Goal: Task Accomplishment & Management: Use online tool/utility

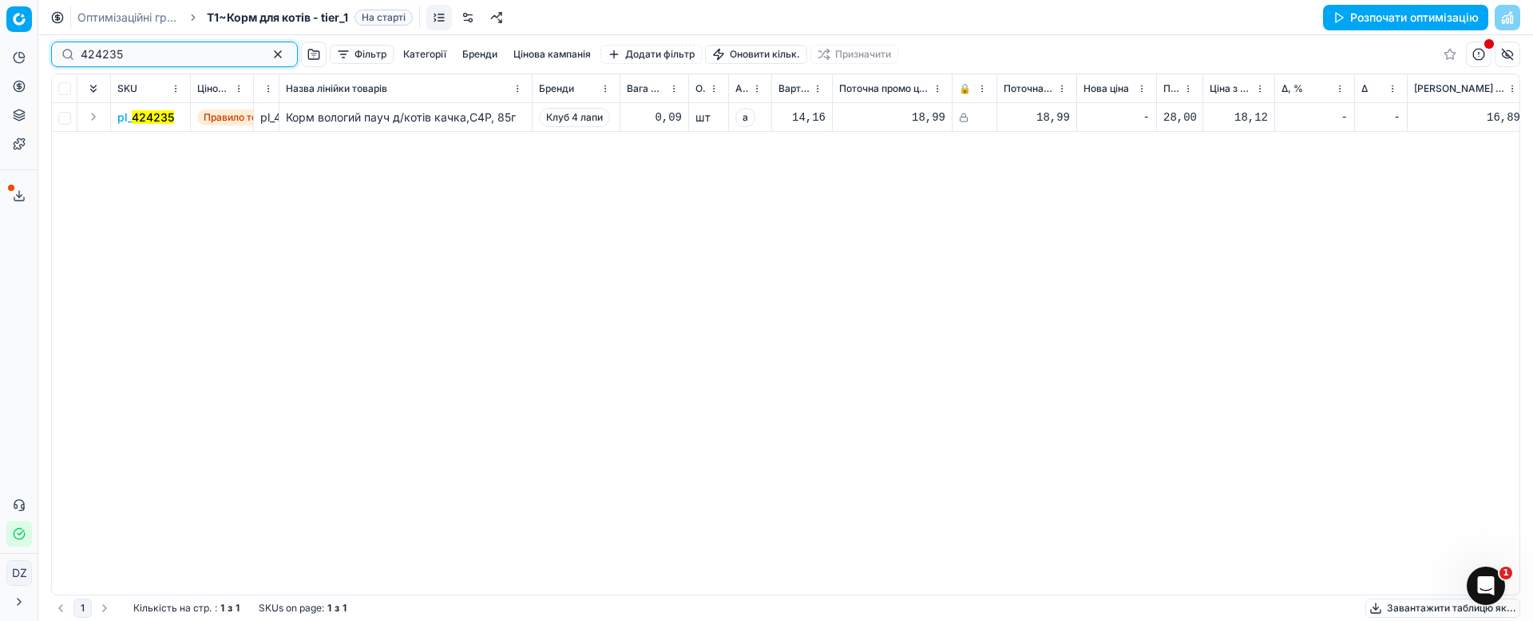
click at [268, 56] on button "button" at bounding box center [277, 54] width 19 height 19
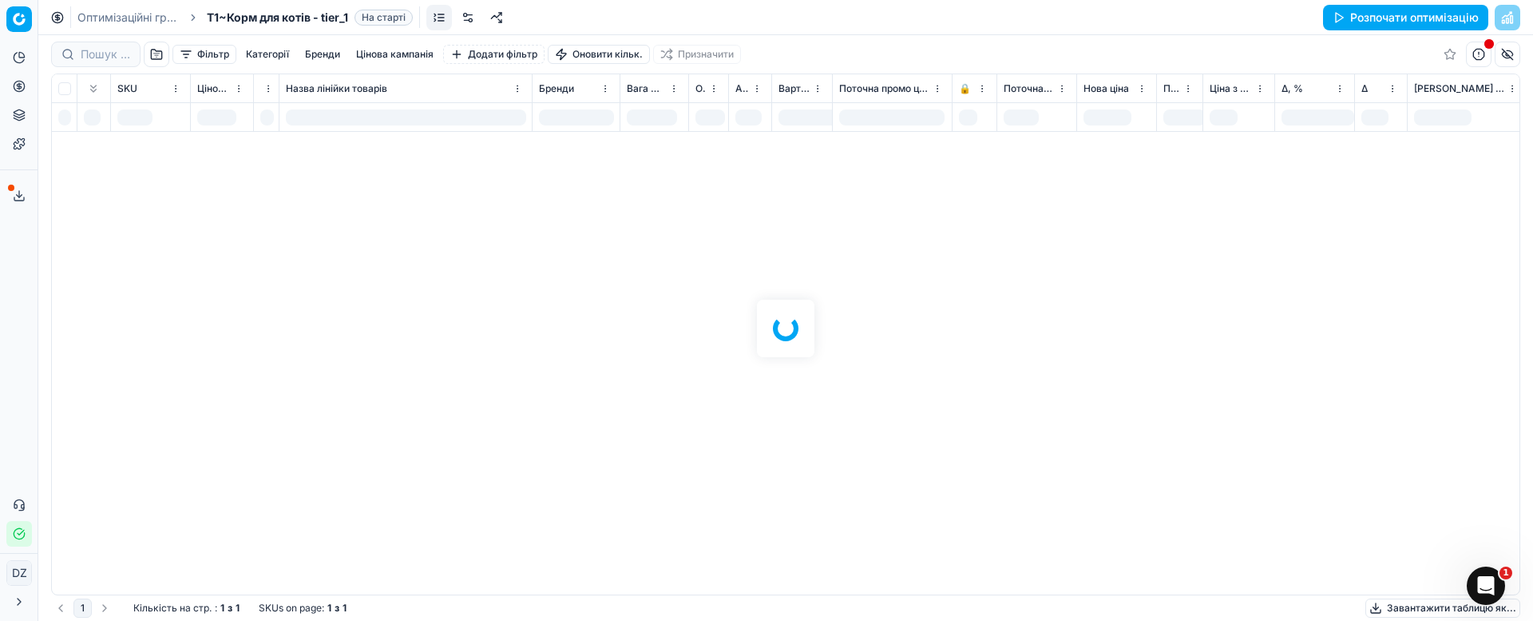
click at [19, 191] on line at bounding box center [19, 194] width 0 height 6
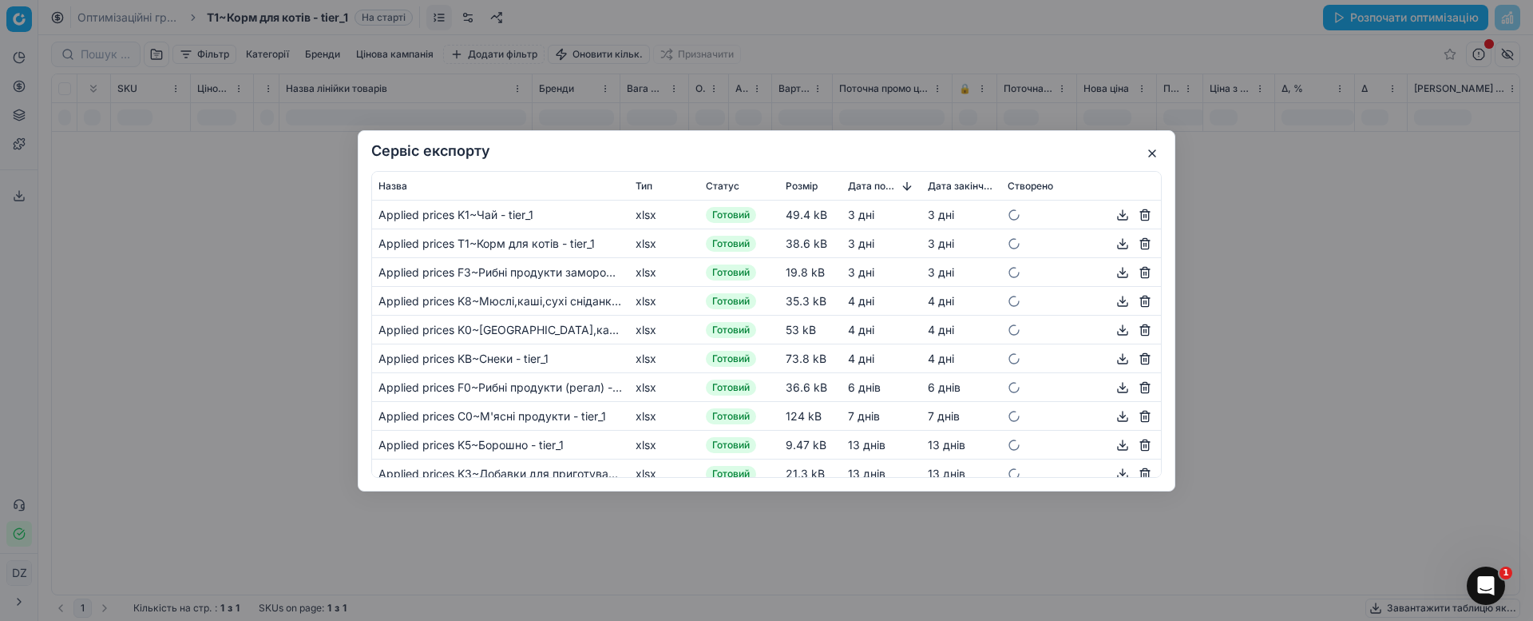
drag, startPoint x: 1151, startPoint y: 157, endPoint x: 649, endPoint y: 179, distance: 502.9
click at [1151, 157] on button "button" at bounding box center [1152, 153] width 19 height 19
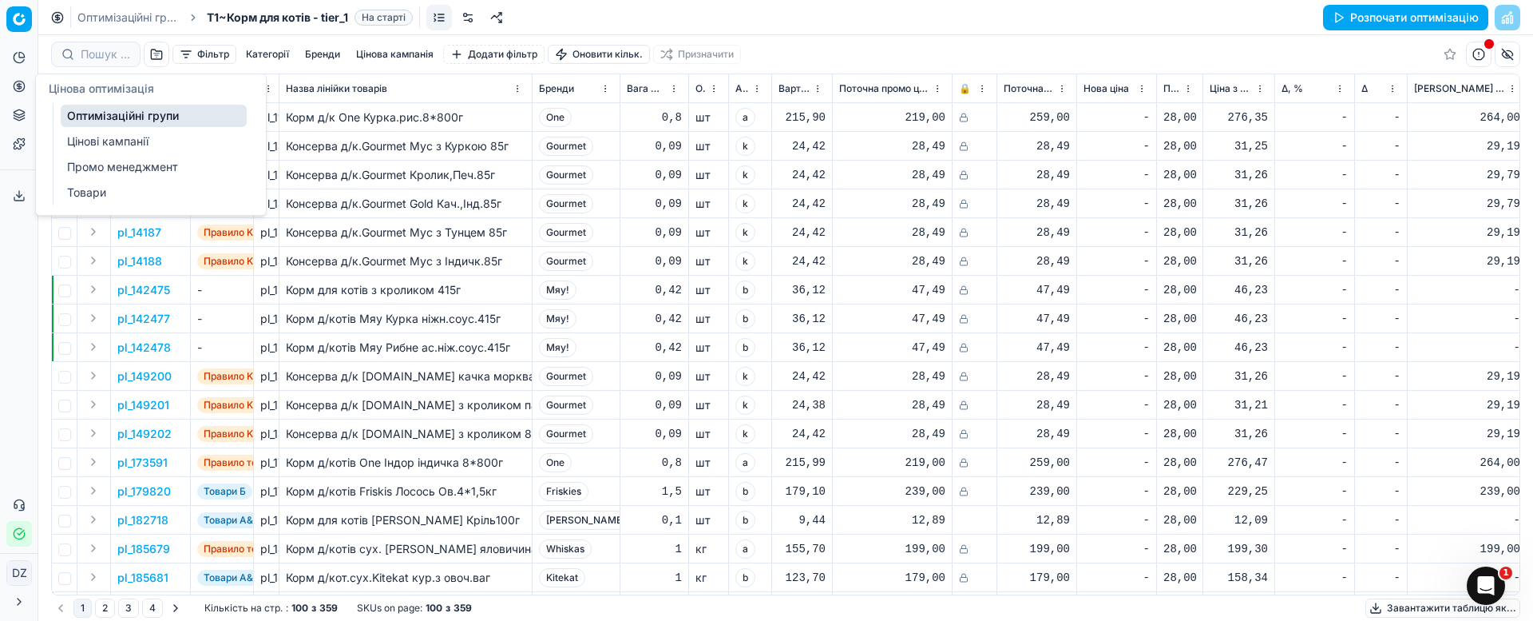
click at [21, 87] on icon at bounding box center [19, 86] width 4 height 4
click at [109, 112] on link "Оптимізаційні групи" at bounding box center [154, 116] width 186 height 22
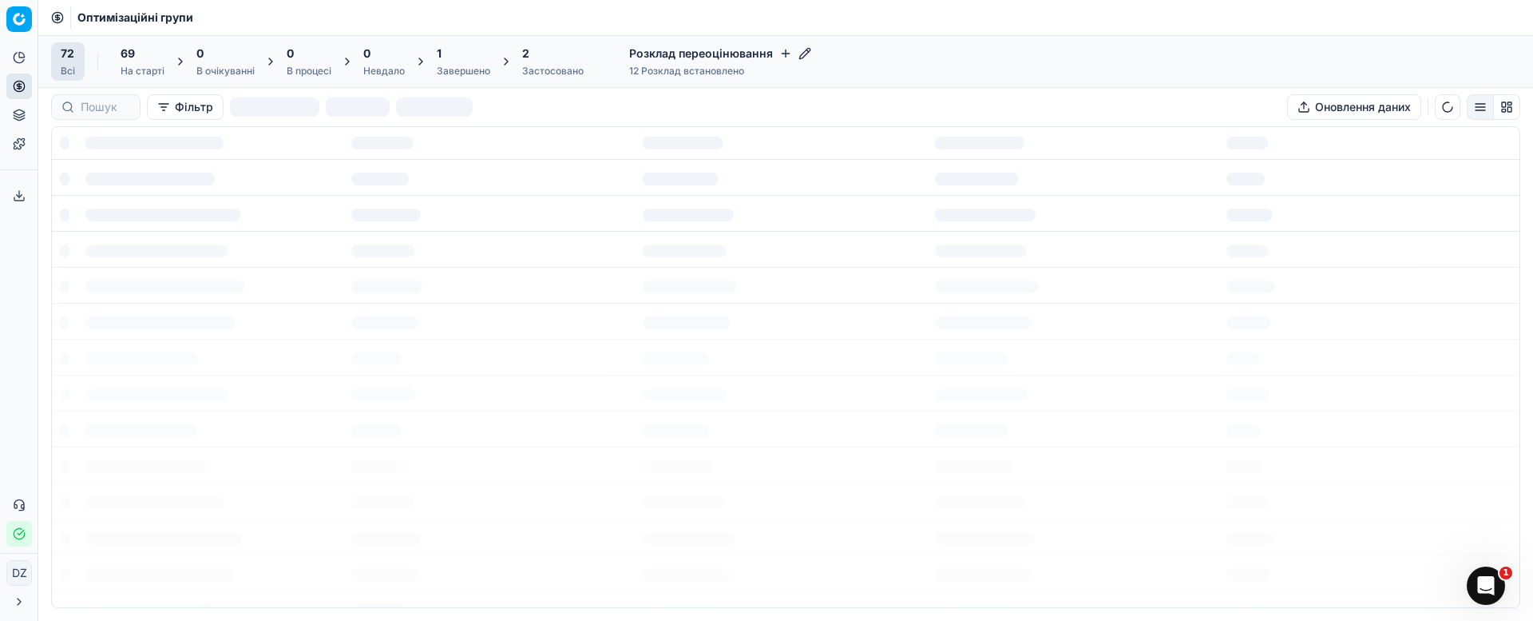
click at [697, 60] on h4 "Розклад переоцінювання" at bounding box center [720, 54] width 182 height 16
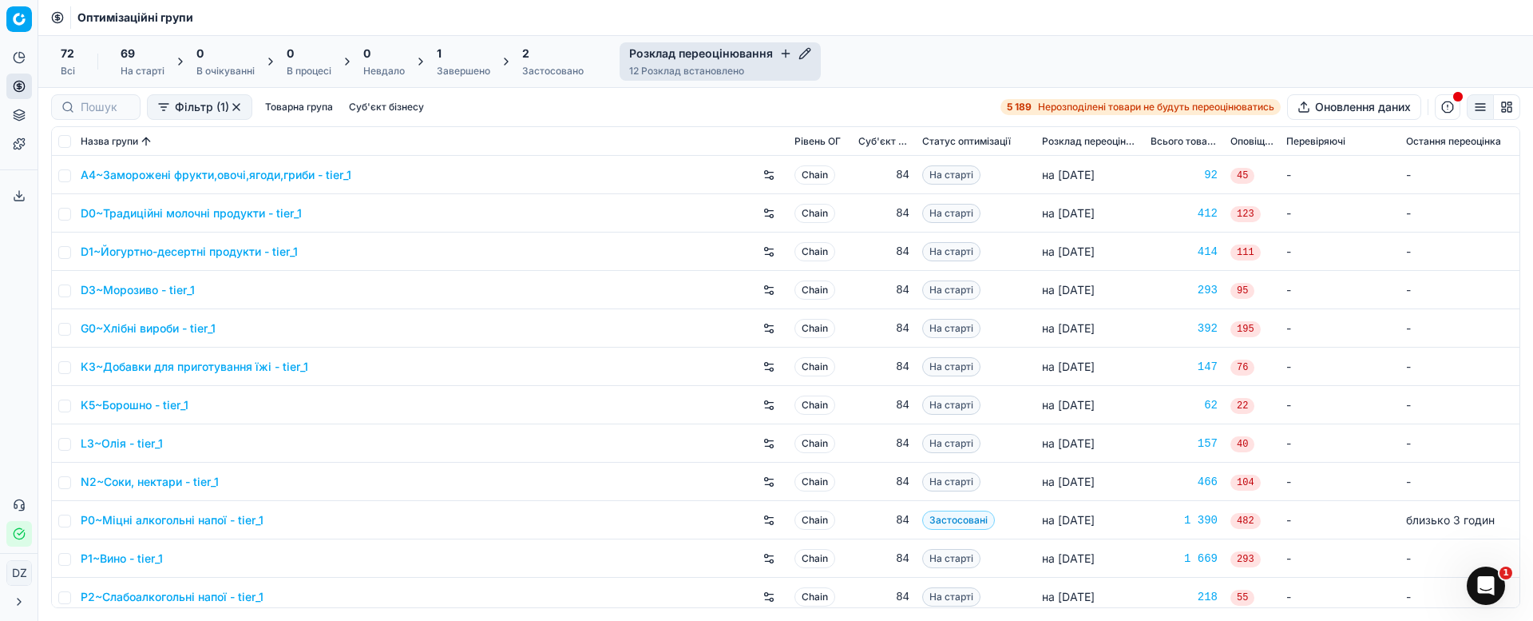
click at [783, 63] on div "Розклад переоцінювання 12 Розклад встановлено" at bounding box center [720, 61] width 201 height 38
click at [786, 54] on icon "button" at bounding box center [786, 53] width 0 height 7
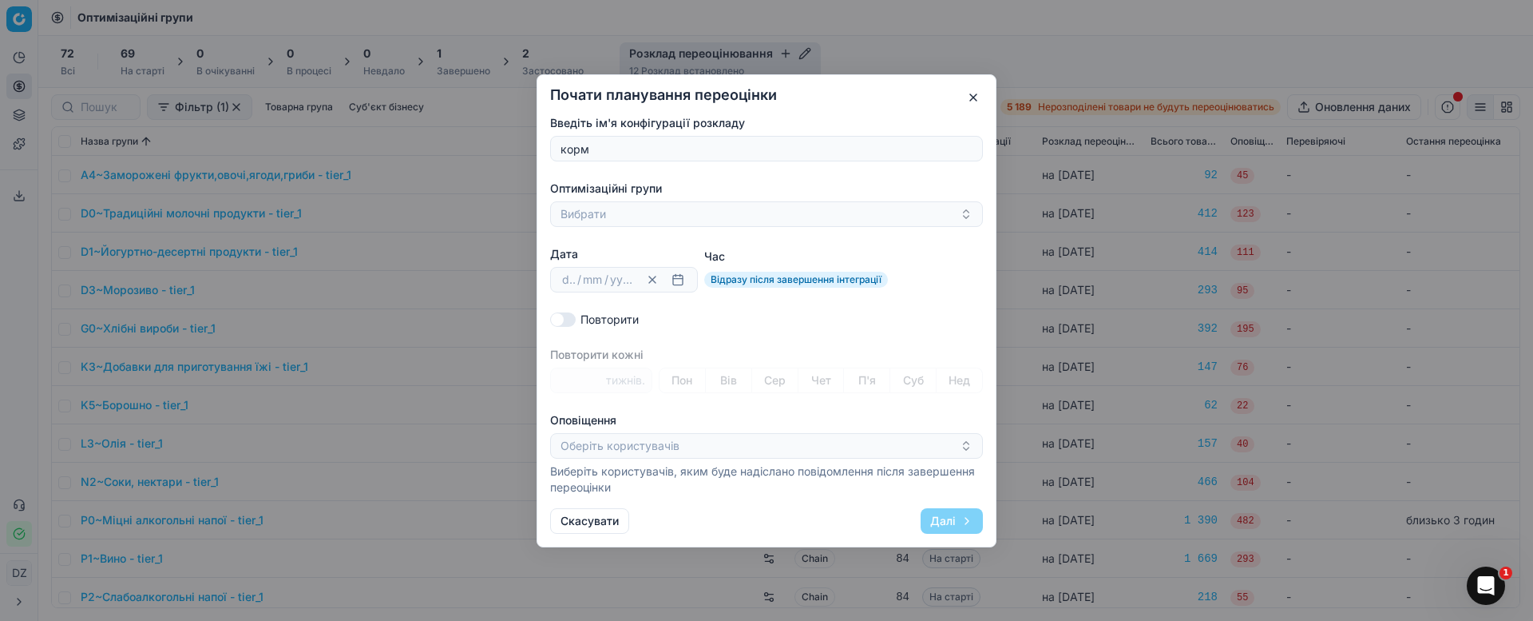
type input "корм"
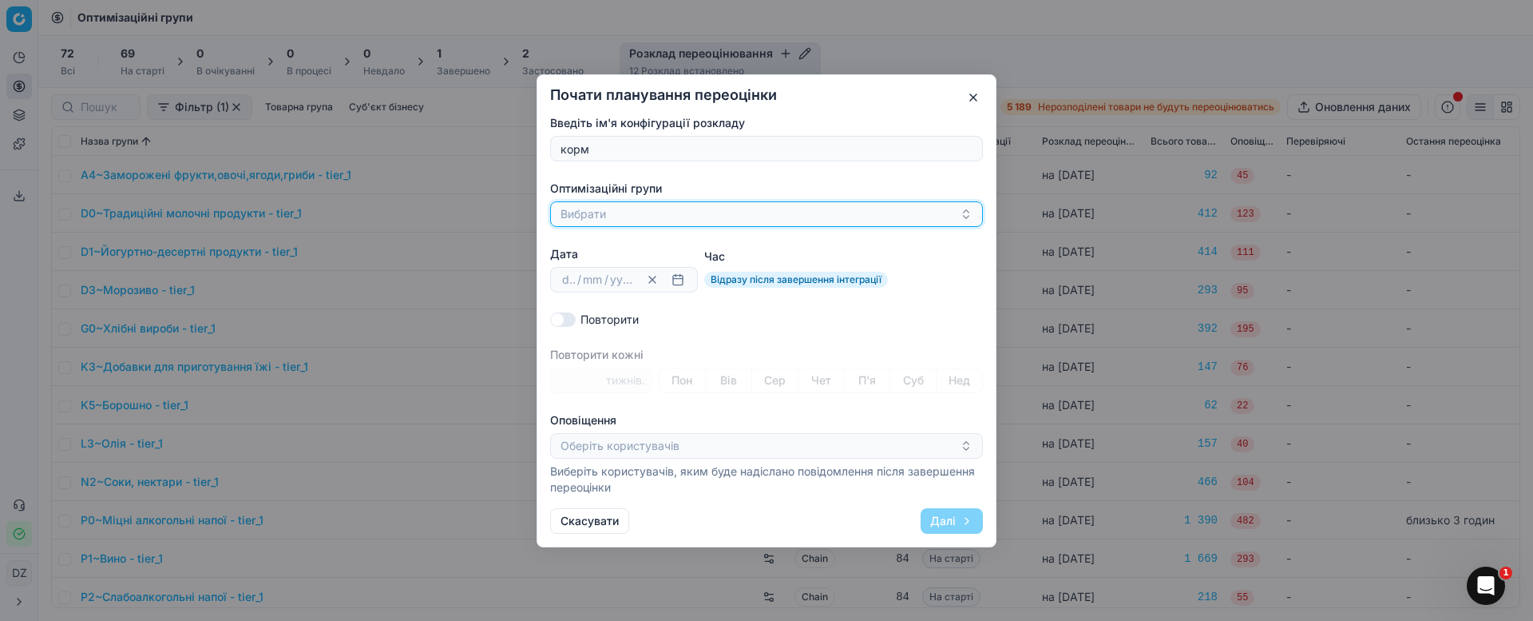
click at [601, 215] on button "Вибрати" at bounding box center [766, 214] width 433 height 26
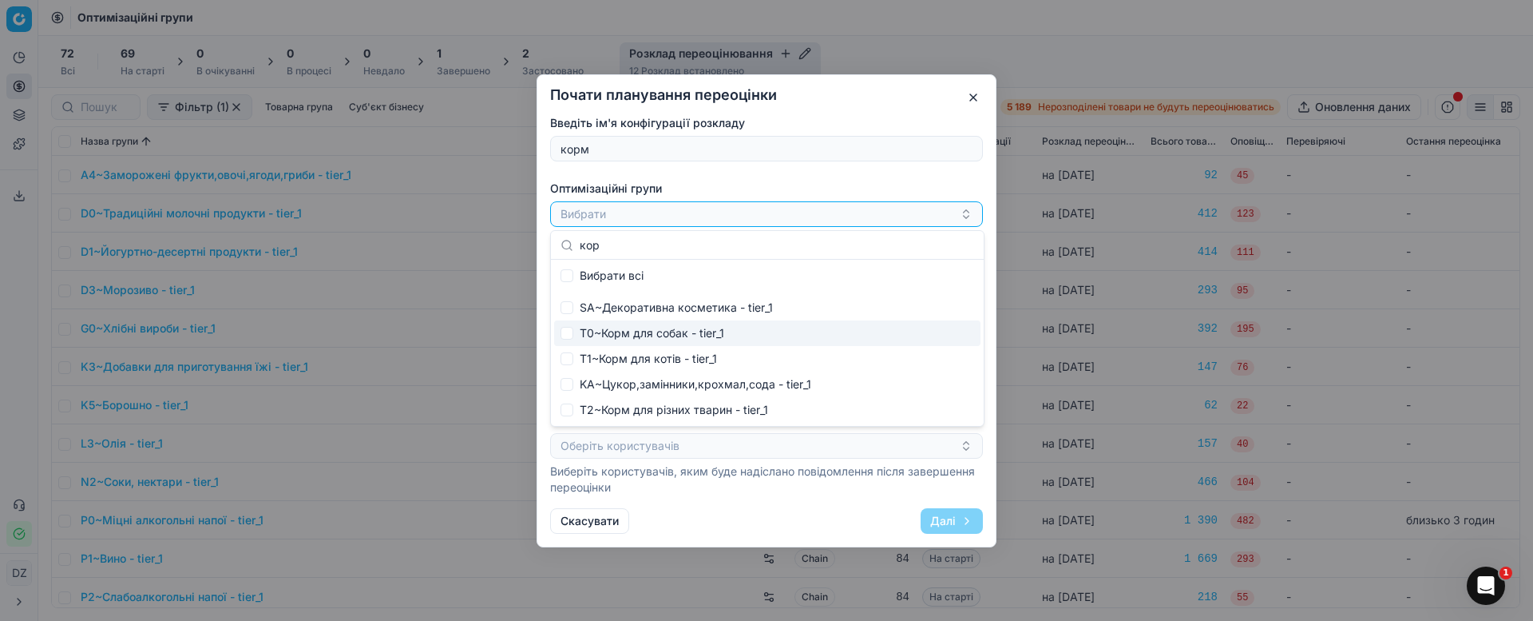
type input "кор"
click at [674, 325] on div "T0~Корм для собак - tier_1" at bounding box center [767, 333] width 426 height 26
checkbox input "true"
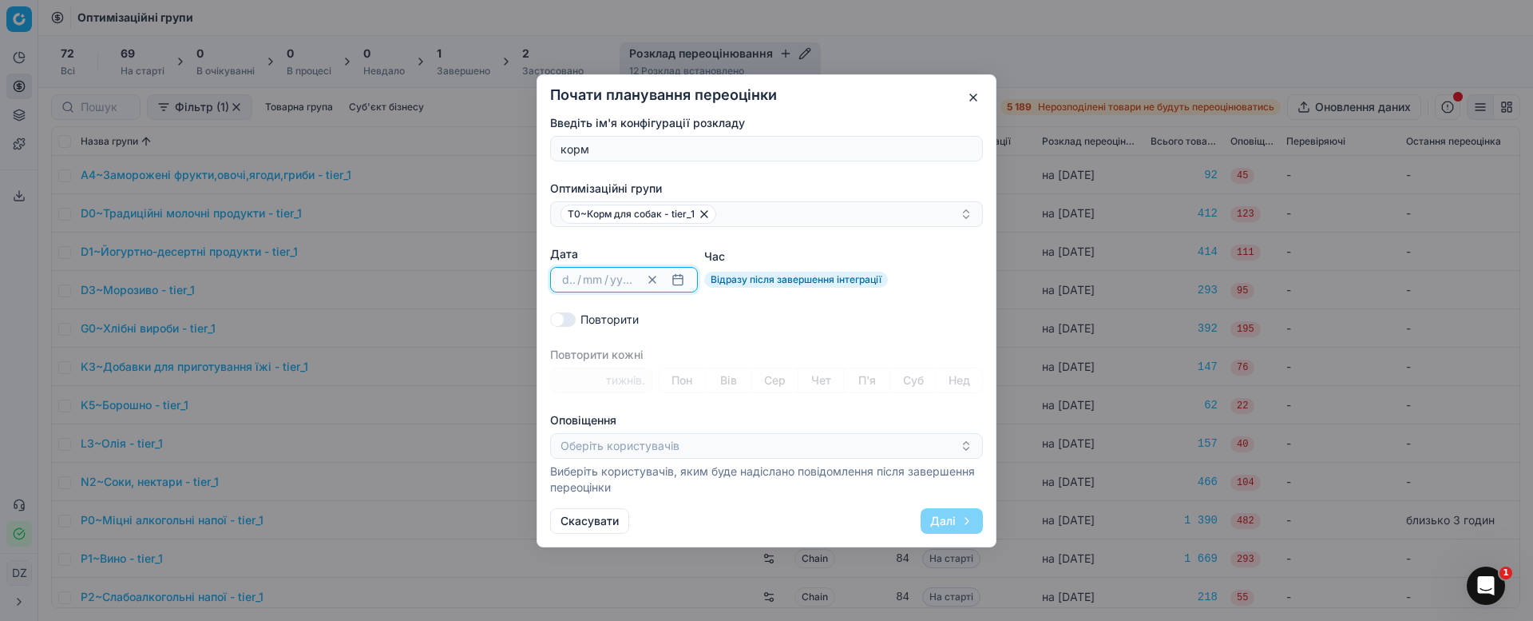
click at [676, 275] on button "button" at bounding box center [677, 279] width 19 height 19
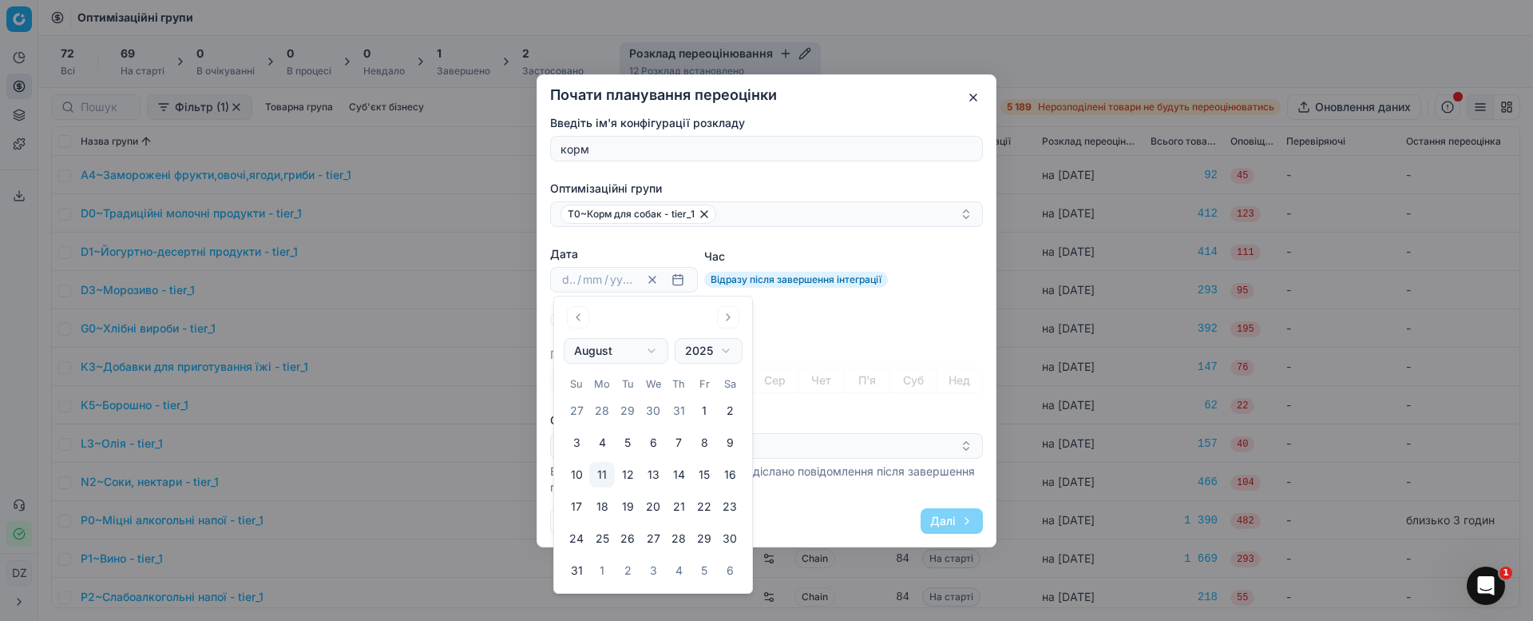
click at [636, 472] on button "12" at bounding box center [628, 475] width 26 height 26
type input "12"
type input "08"
type input "2025"
click at [637, 474] on button "12" at bounding box center [628, 475] width 26 height 26
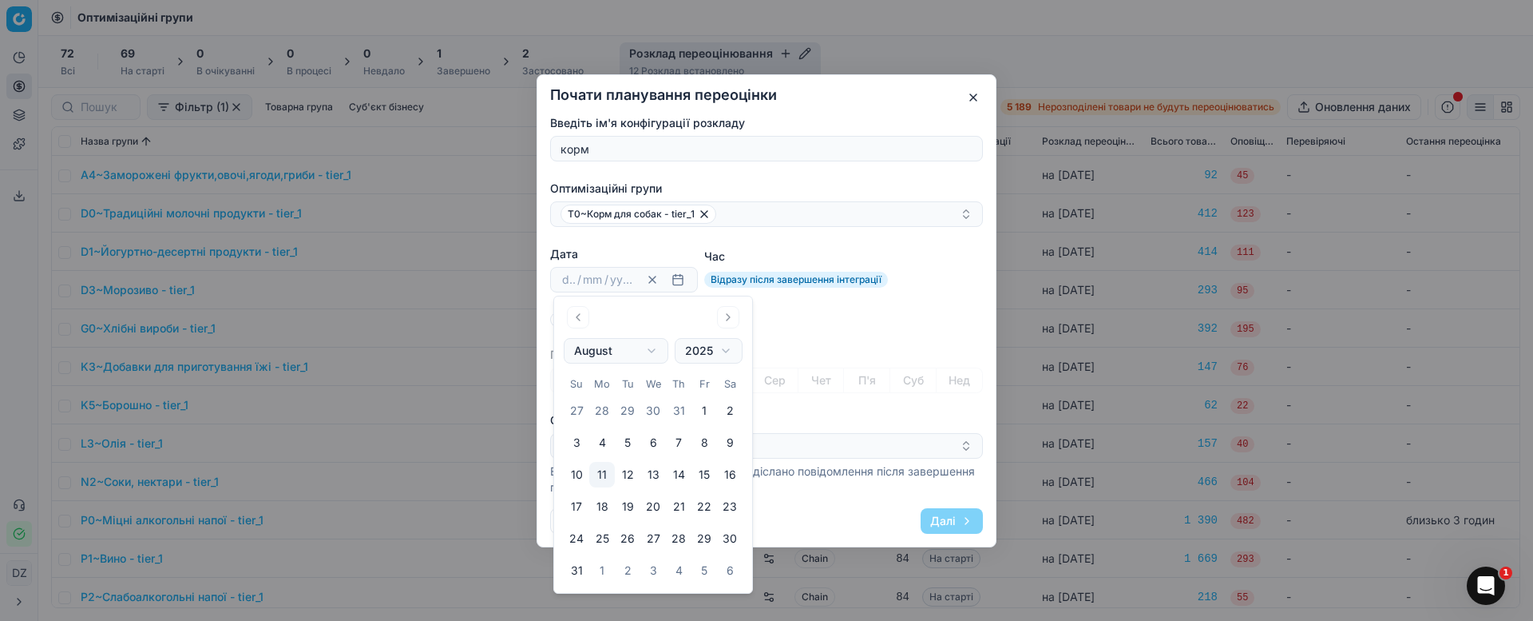
click at [630, 467] on button "12" at bounding box center [628, 475] width 26 height 26
type input "12"
type input "08"
type input "2025"
click at [978, 518] on button "Далі" at bounding box center [952, 521] width 62 height 26
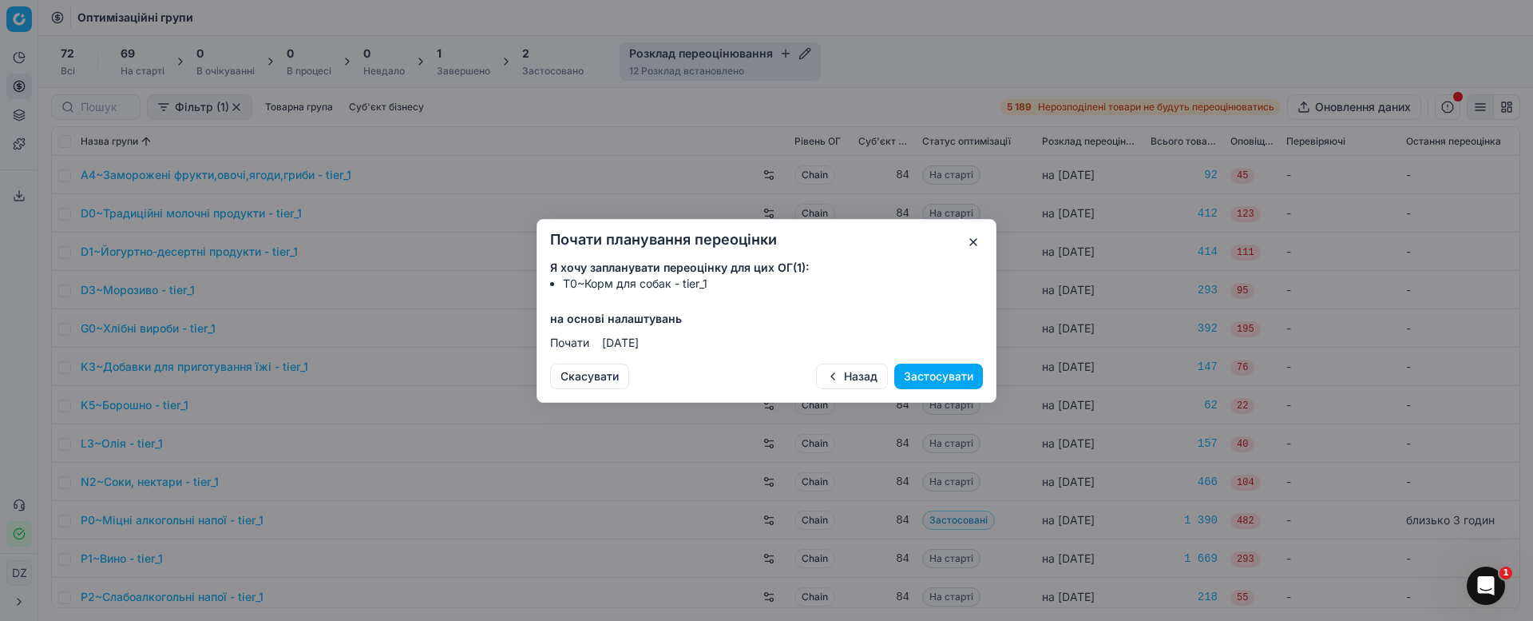
click at [935, 379] on button "Застосувати" at bounding box center [939, 376] width 89 height 26
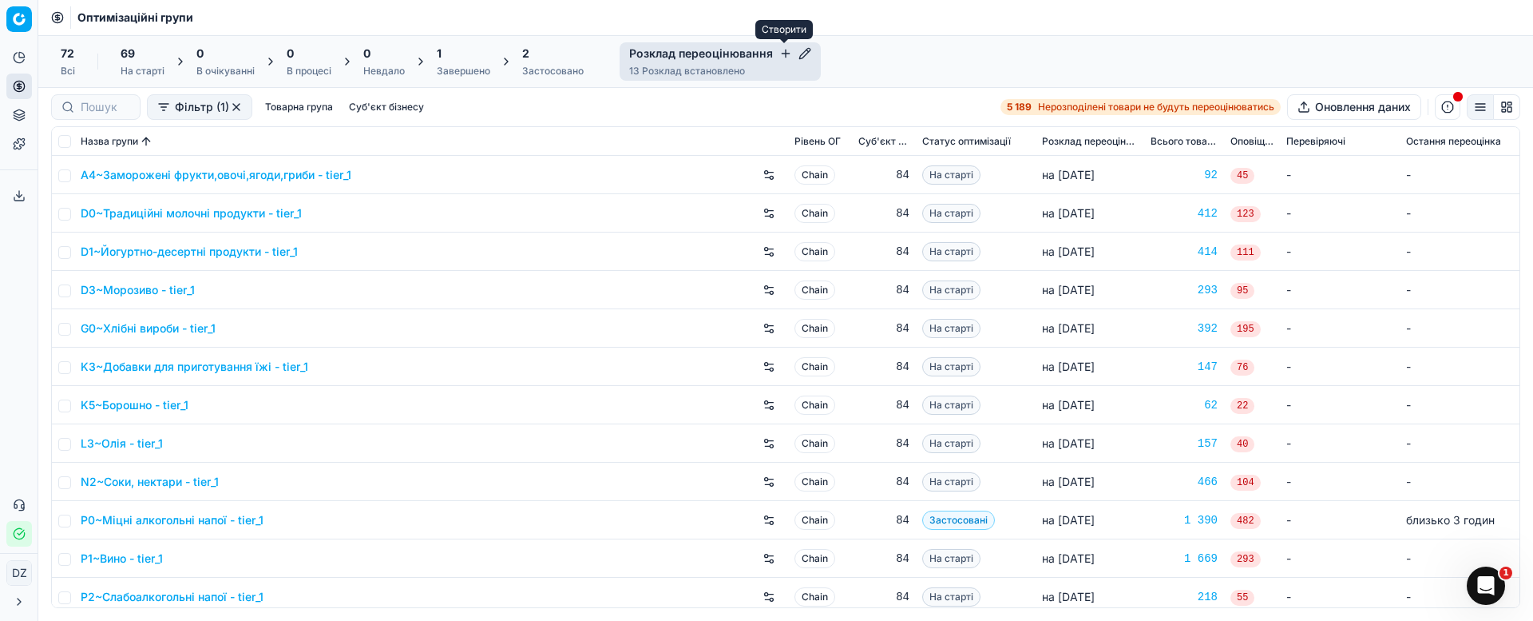
click at [785, 49] on icon "button" at bounding box center [785, 53] width 13 height 13
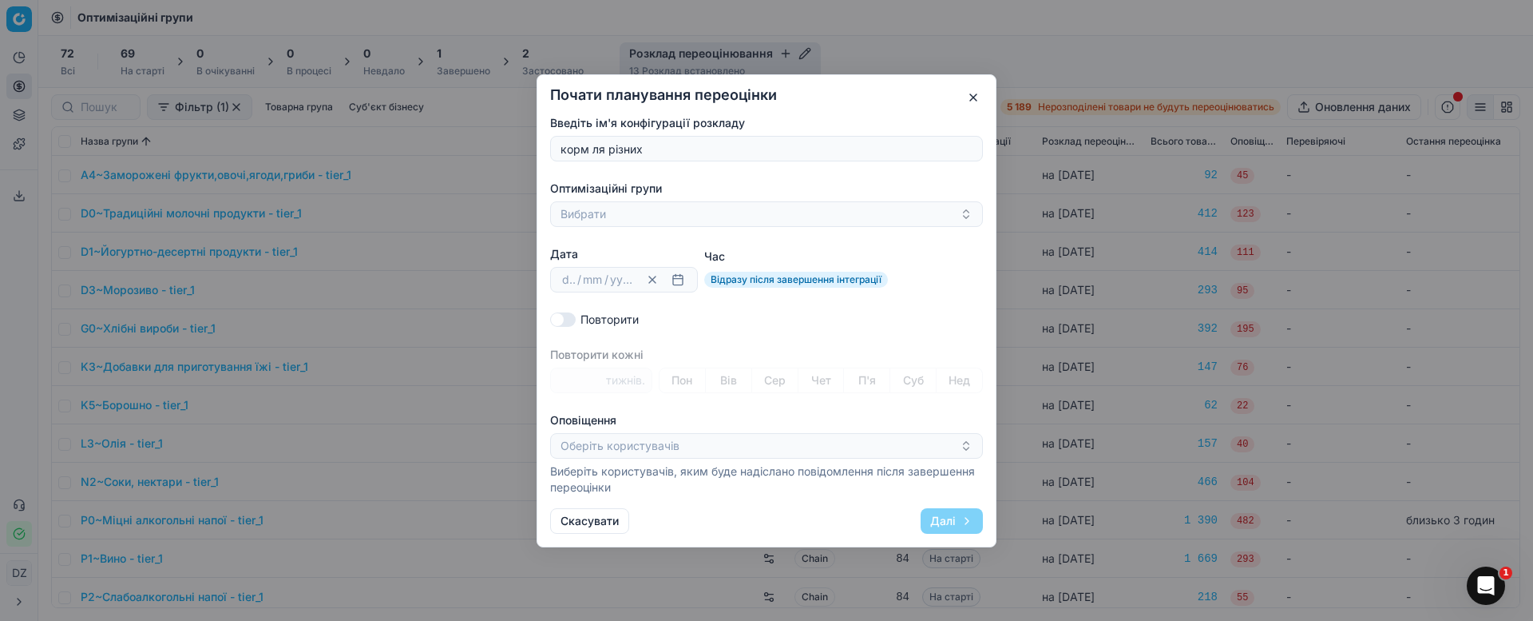
type input "корм ля різних"
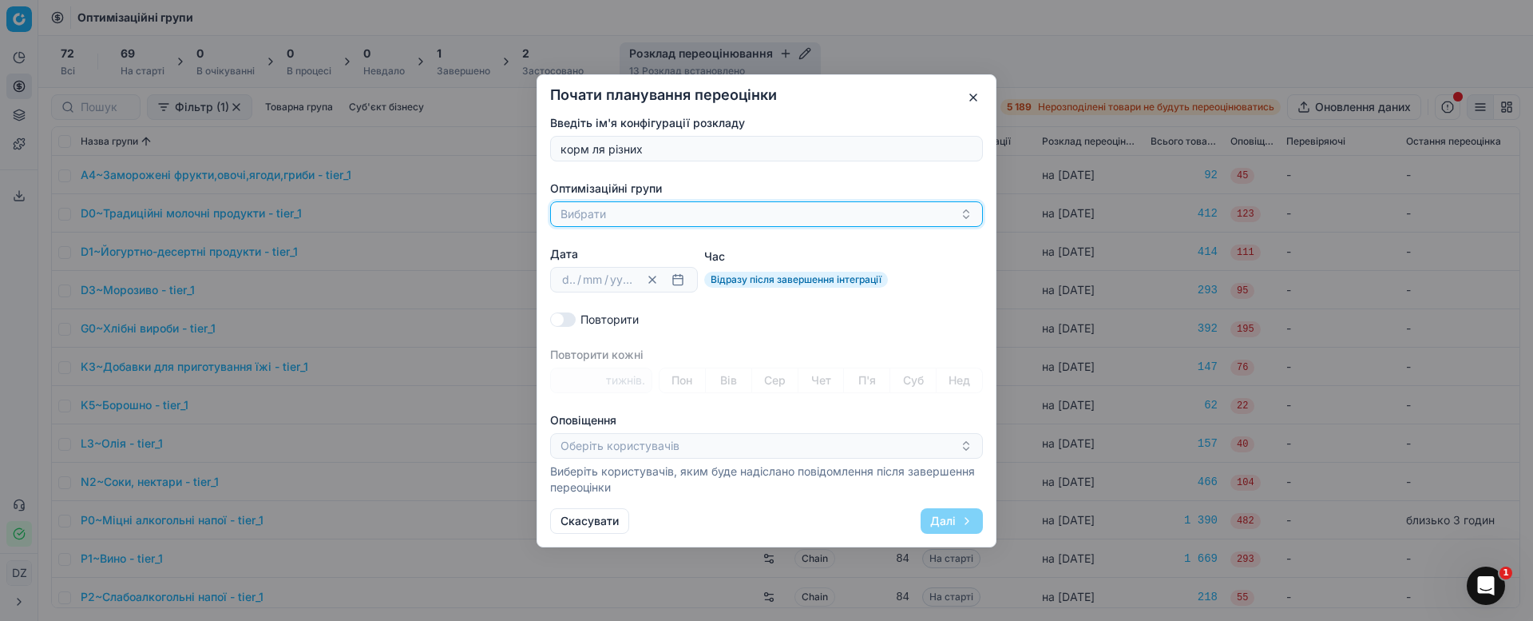
click at [641, 223] on button "Вибрати" at bounding box center [766, 214] width 433 height 26
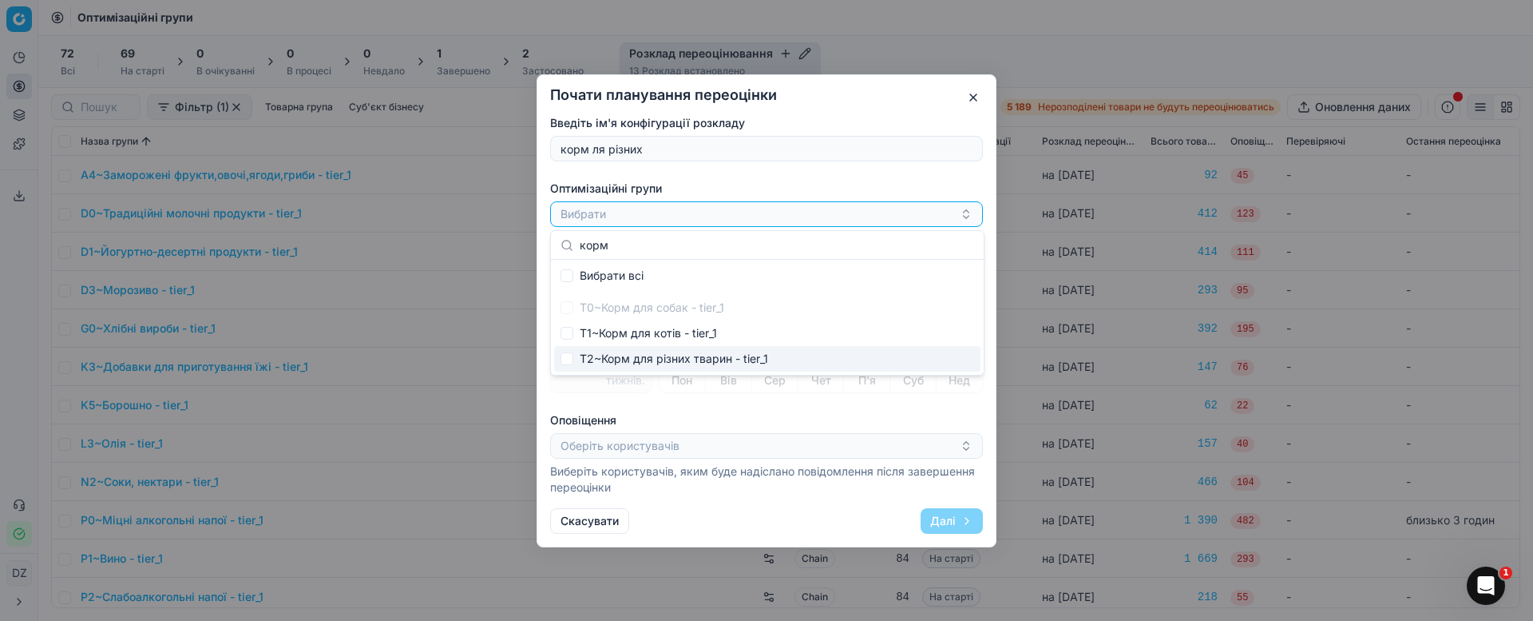
type input "корм"
click at [681, 357] on div "T2~Корм для різних тварин - tier_1" at bounding box center [767, 359] width 426 height 26
checkbox input "true"
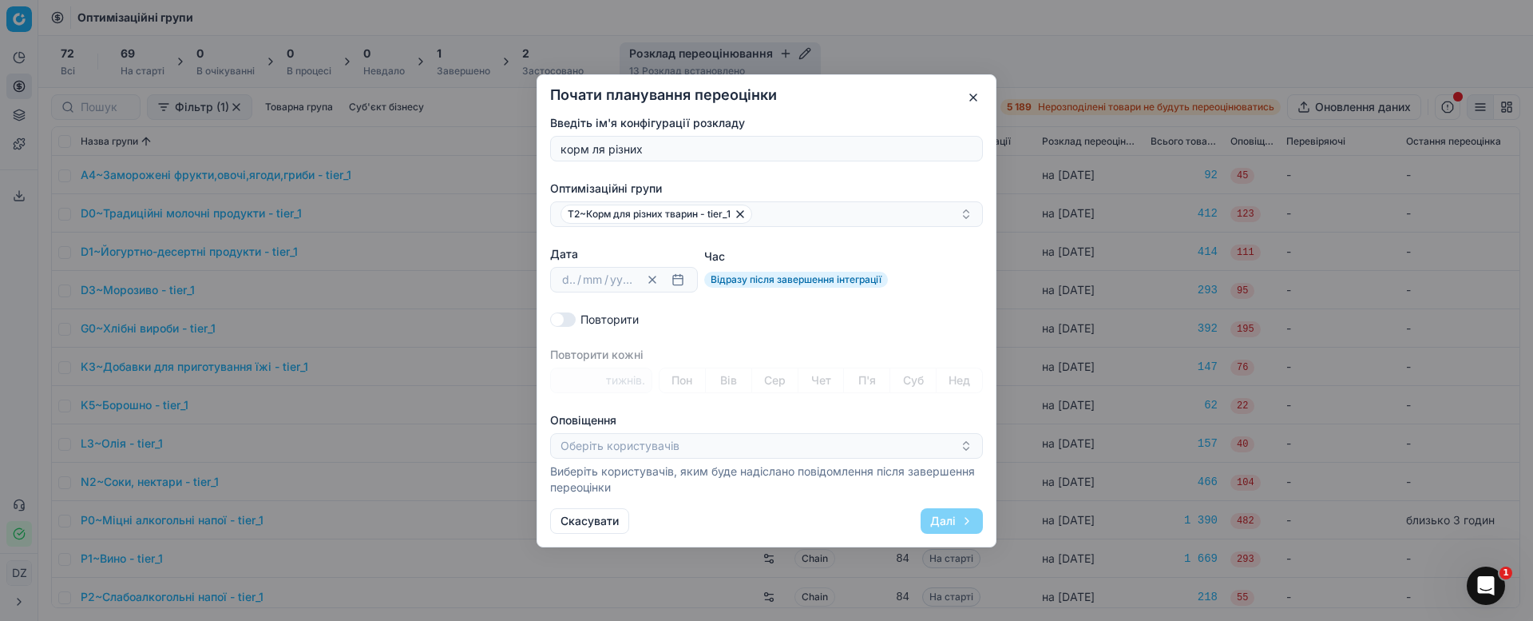
click at [884, 415] on label "Оповіщення" at bounding box center [766, 420] width 433 height 16
click at [884, 433] on button "Оберіть користувачів" at bounding box center [766, 446] width 433 height 26
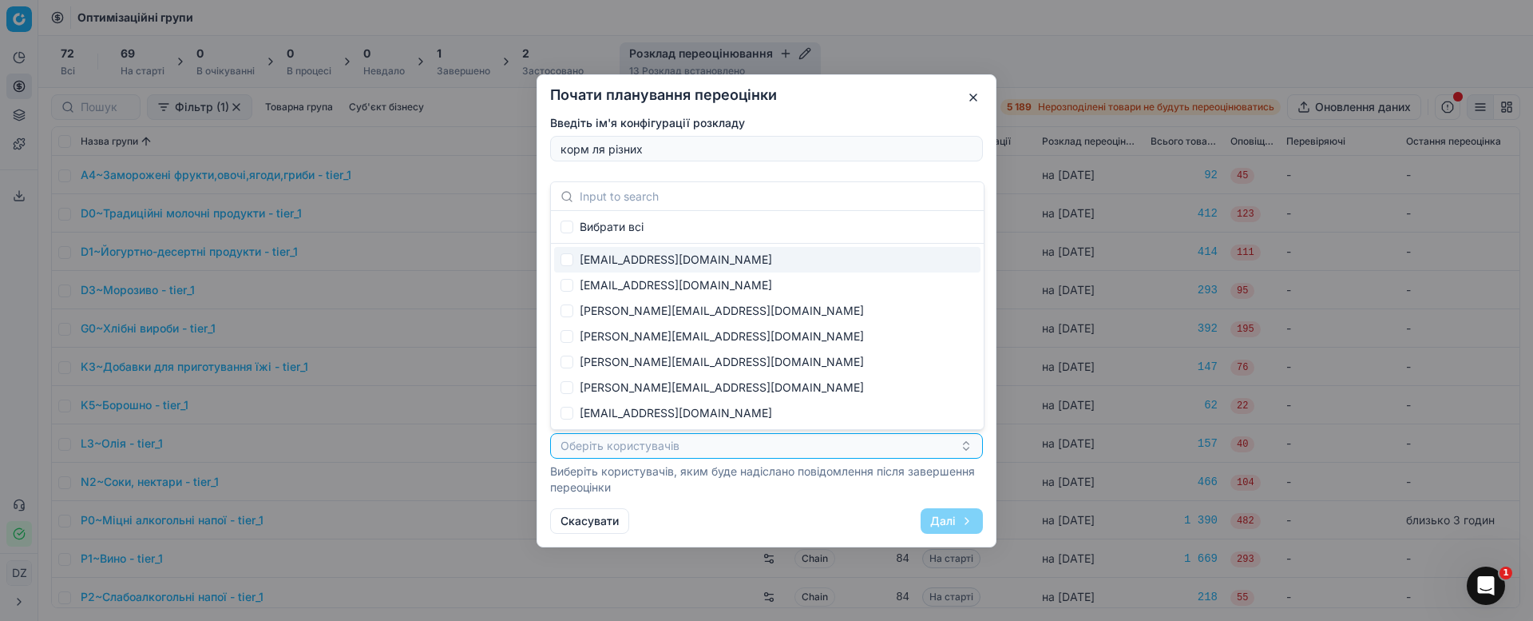
click at [763, 255] on div "[EMAIL_ADDRESS][DOMAIN_NAME]" at bounding box center [767, 260] width 426 height 26
checkbox input "true"
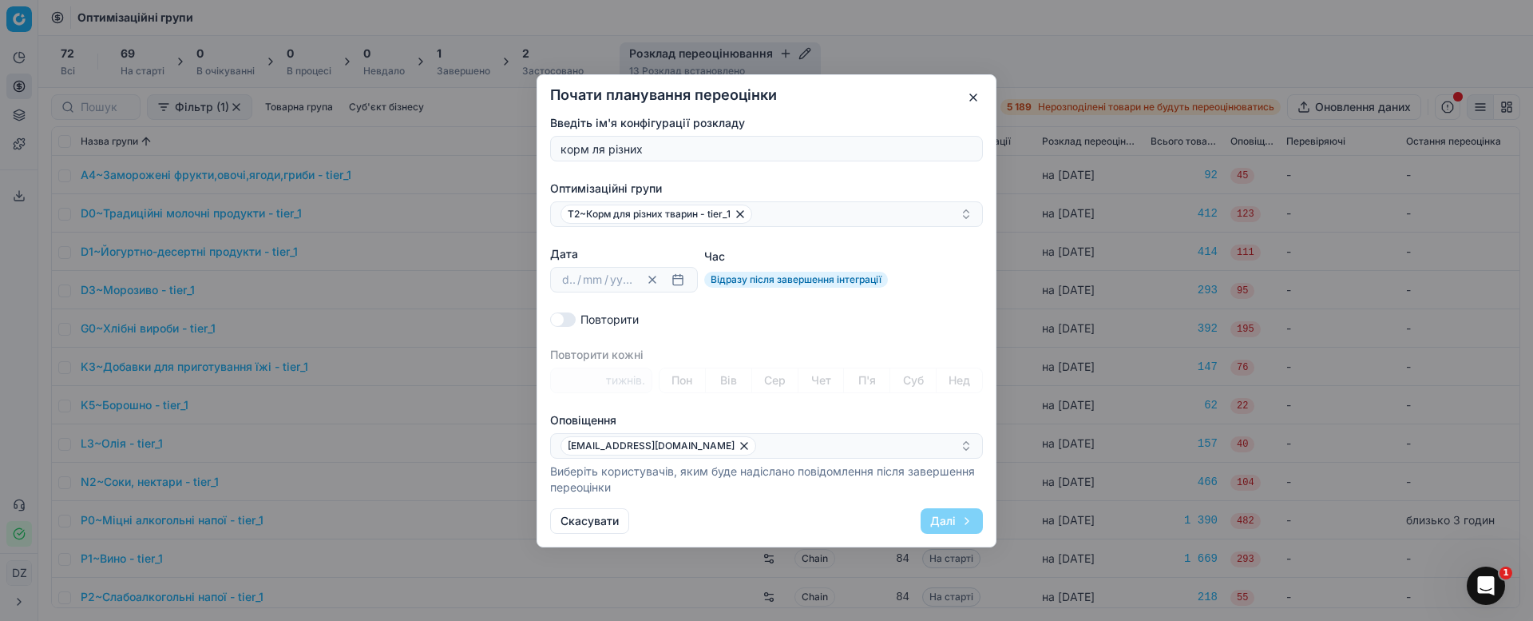
click at [830, 516] on div "Скасувати Далі" at bounding box center [766, 521] width 433 height 26
click at [676, 283] on button "button" at bounding box center [677, 279] width 19 height 19
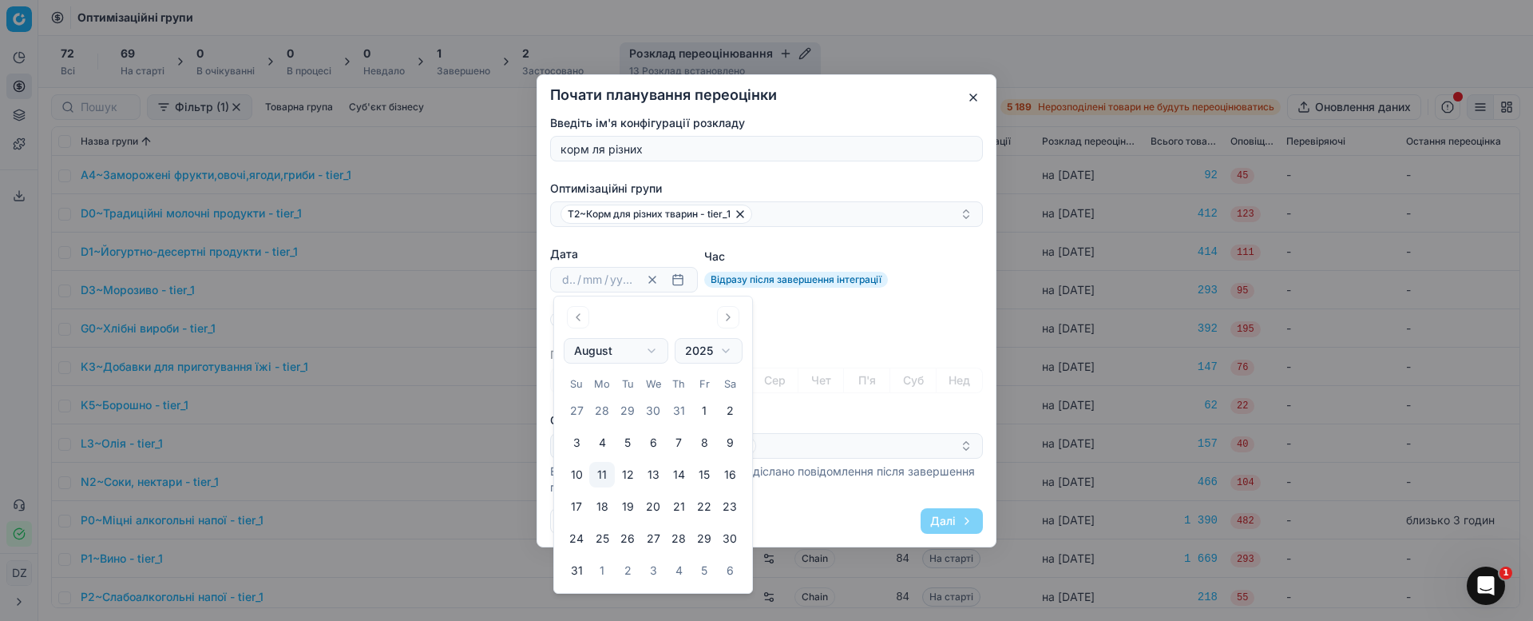
click at [633, 474] on button "12" at bounding box center [628, 475] width 26 height 26
type input "12"
type input "08"
type input "2025"
click at [834, 330] on div "Введіть ім'я конфігурації розкладу корм ля різних Оптимізаційні групи T2~Корм д…" at bounding box center [766, 305] width 433 height 380
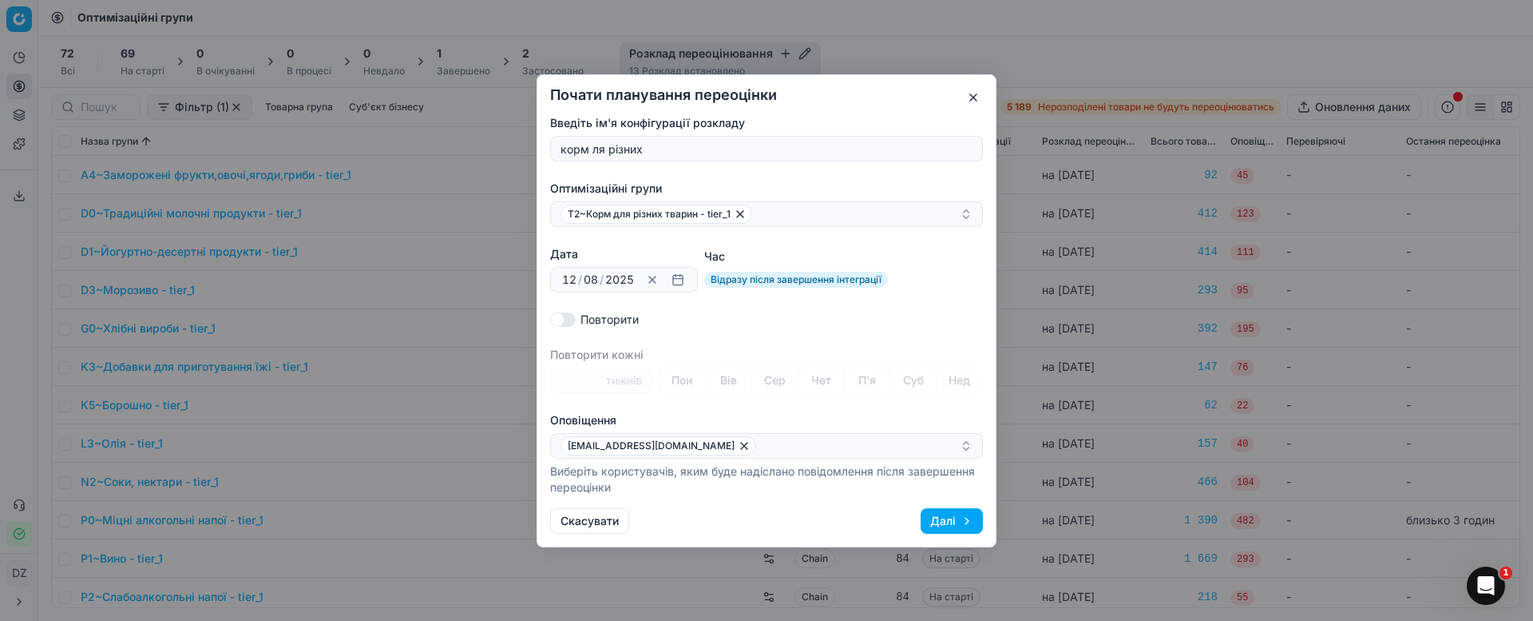
click at [948, 518] on button "Далі" at bounding box center [952, 521] width 62 height 26
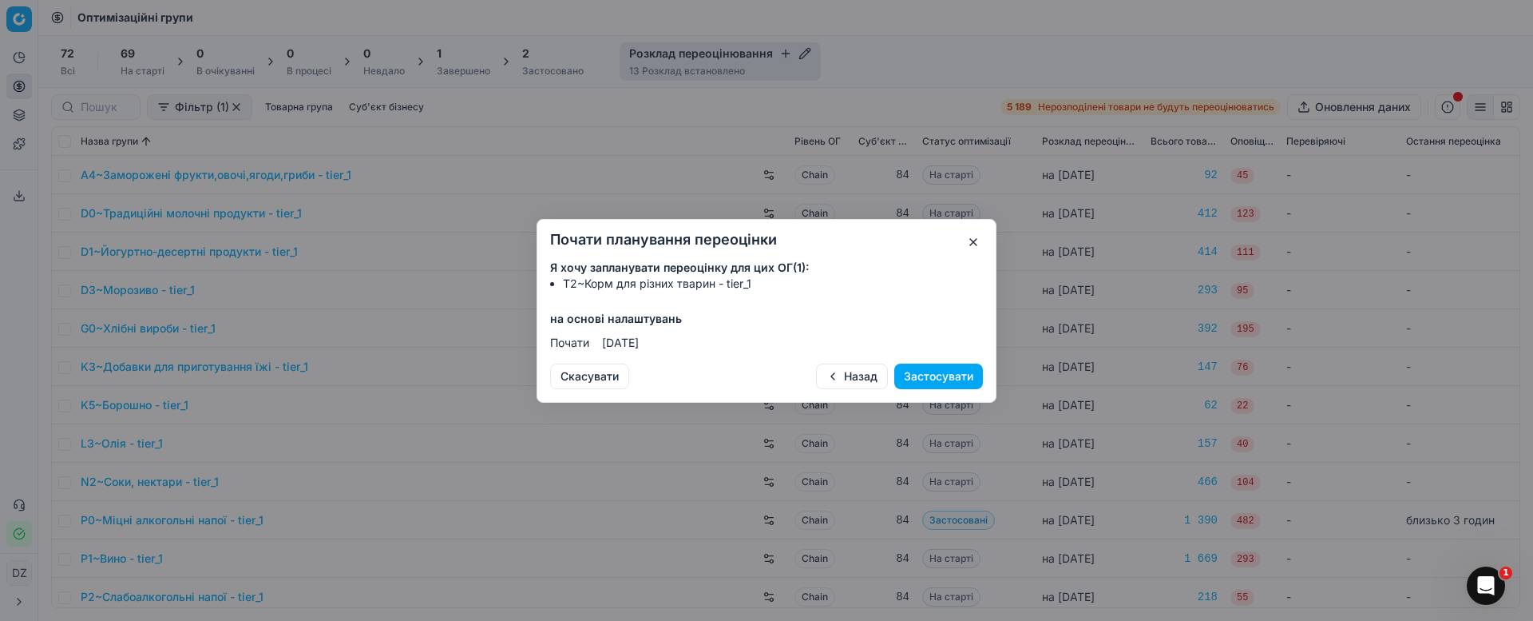
click at [932, 374] on button "Застосувати" at bounding box center [939, 376] width 89 height 26
